Goal: Task Accomplishment & Management: Use online tool/utility

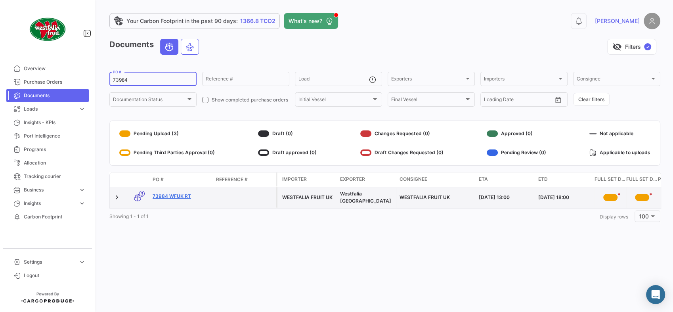
type input "73984"
click at [177, 195] on link "73984 WFUK RT" at bounding box center [181, 196] width 57 height 7
click at [175, 197] on link "73984 WFUK RT" at bounding box center [181, 196] width 57 height 7
click at [176, 194] on link "73984 WFUK RT" at bounding box center [181, 196] width 57 height 7
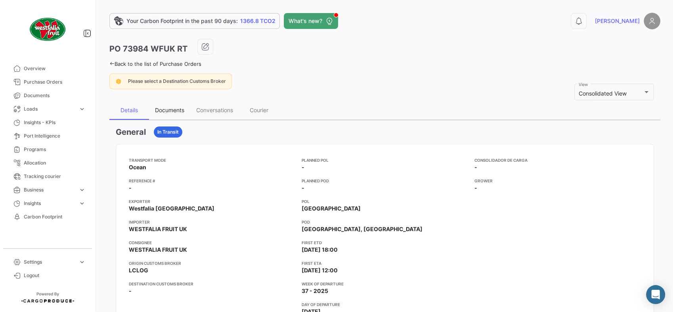
click at [166, 108] on div "Documents" at bounding box center [169, 110] width 29 height 7
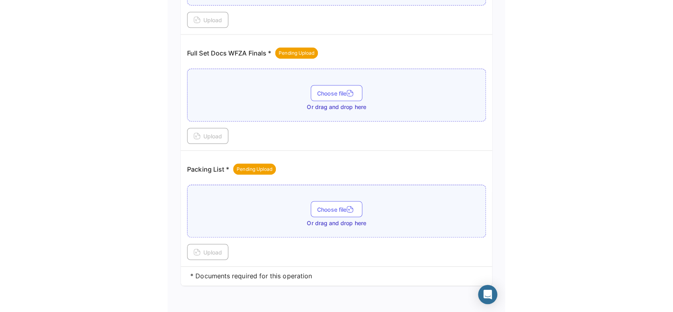
scroll to position [257, 0]
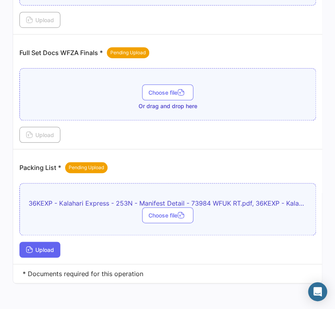
click at [44, 247] on span "Upload" at bounding box center [40, 250] width 28 height 7
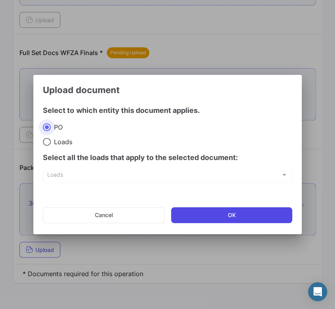
click at [239, 215] on button "OK" at bounding box center [231, 215] width 121 height 16
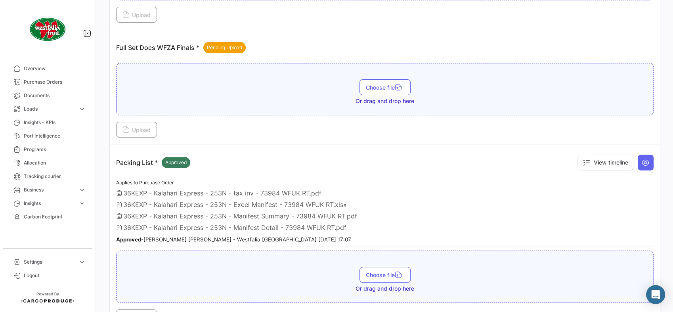
scroll to position [81, 0]
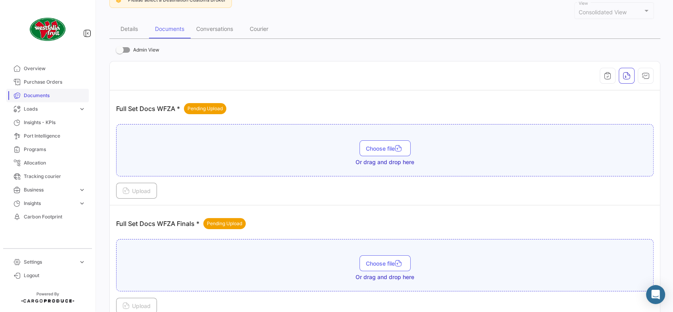
click at [36, 92] on link "Documents" at bounding box center [47, 95] width 82 height 13
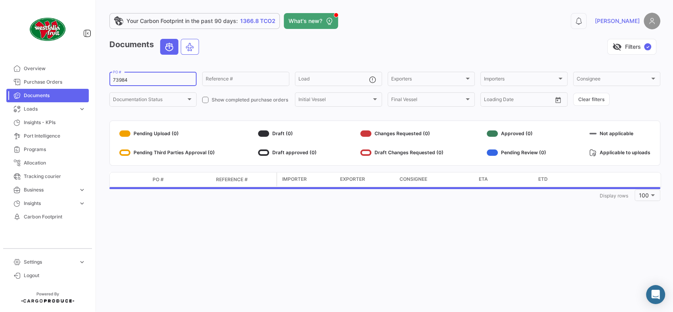
click at [109, 80] on div "73984 PO #" at bounding box center [152, 78] width 87 height 15
click at [116, 80] on input "73984" at bounding box center [153, 80] width 80 height 6
paste input "4080"
type input "74080"
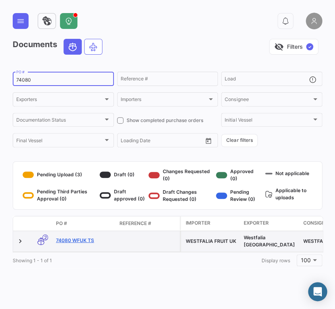
drag, startPoint x: 67, startPoint y: 245, endPoint x: 68, endPoint y: 239, distance: 6.0
click at [67, 245] on div "74080 WFUK TS" at bounding box center [84, 241] width 57 height 9
click at [68, 239] on link "74080 WFUK TS" at bounding box center [84, 240] width 57 height 7
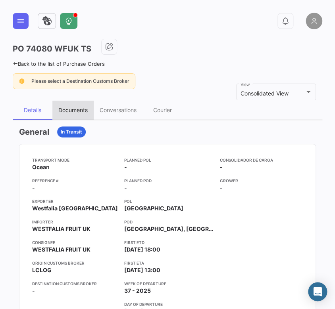
click at [80, 109] on div "Documents" at bounding box center [72, 110] width 29 height 7
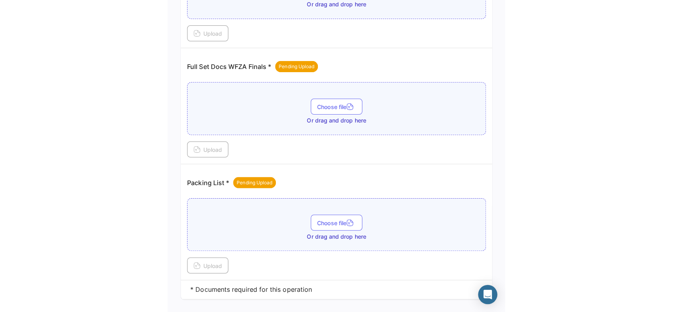
scroll to position [257, 0]
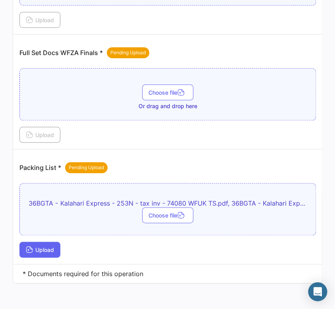
click at [46, 242] on button "Upload" at bounding box center [39, 250] width 41 height 16
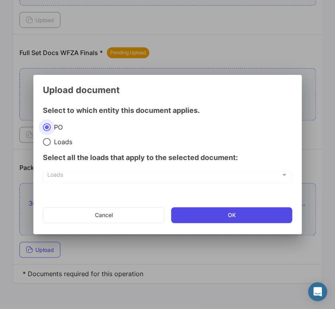
click at [203, 214] on button "OK" at bounding box center [231, 215] width 121 height 16
